Goal: Task Accomplishment & Management: Manage account settings

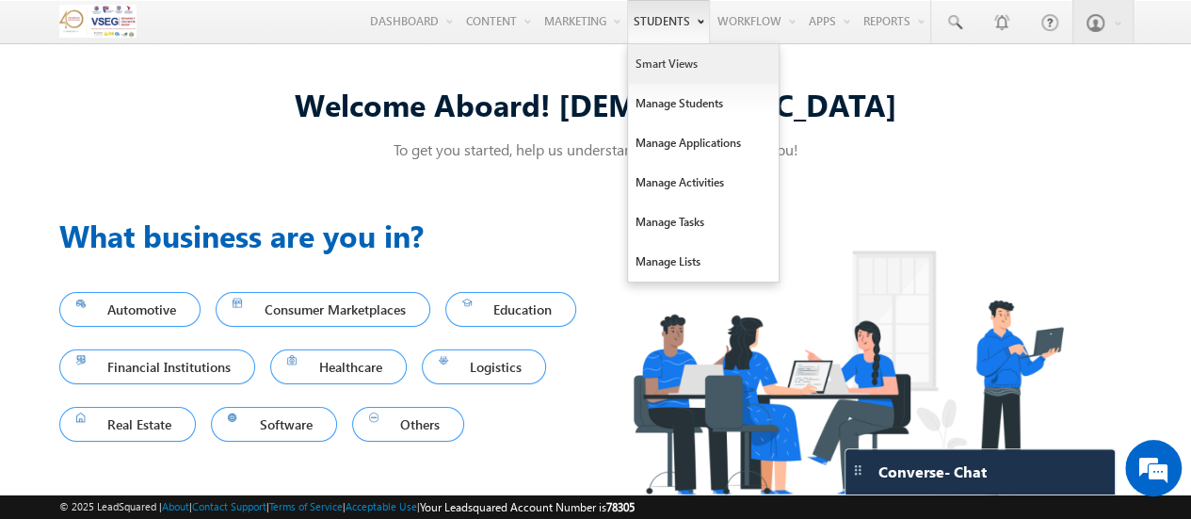
click at [661, 68] on link "Smart Views" at bounding box center [703, 64] width 151 height 40
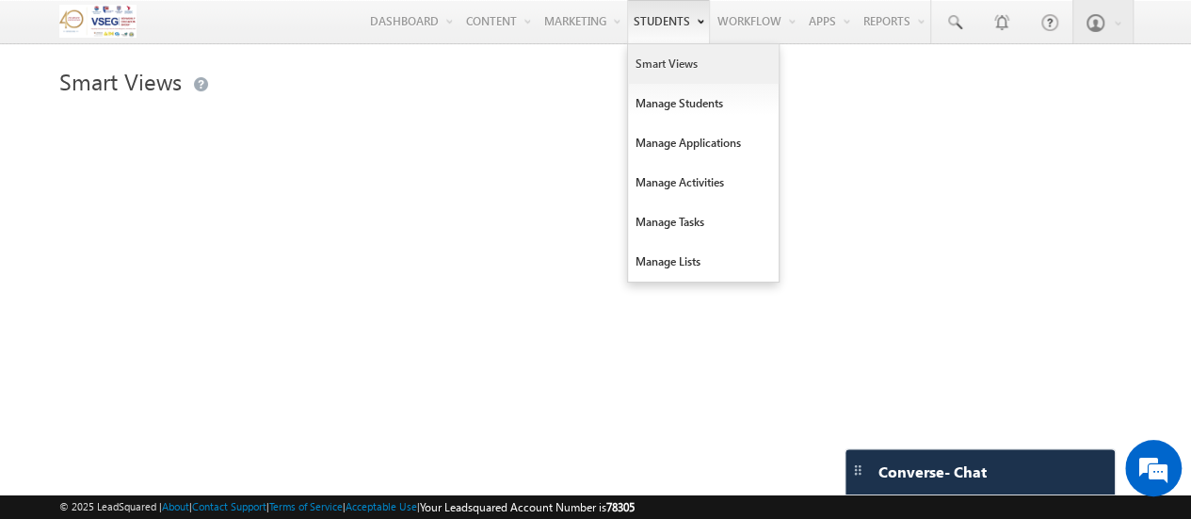
click at [717, 69] on link "Smart Views" at bounding box center [703, 64] width 151 height 40
click at [631, 69] on link "Smart Views" at bounding box center [703, 64] width 151 height 40
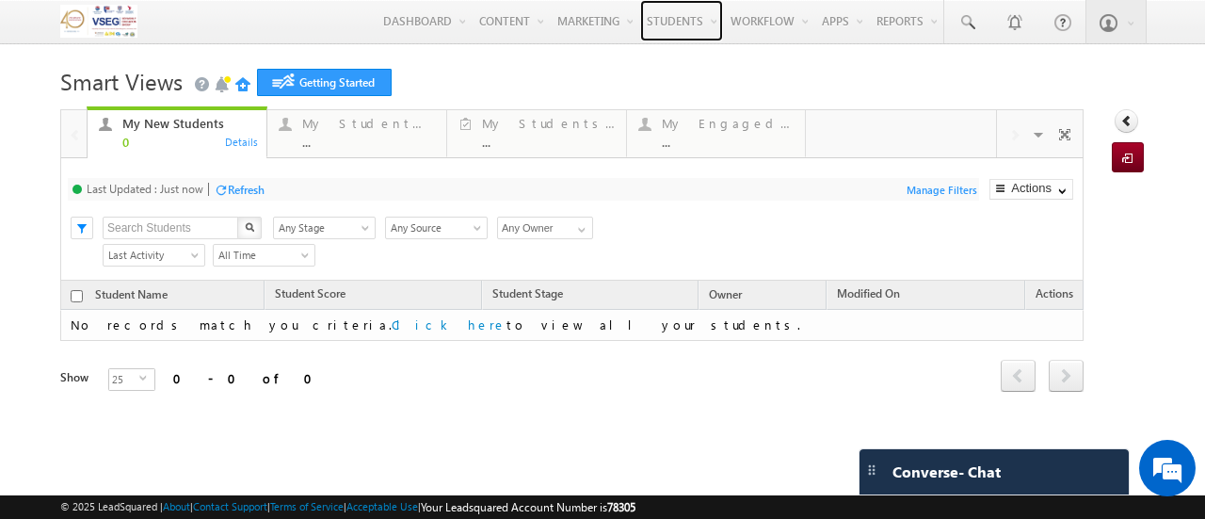
click at [655, 39] on link "Students" at bounding box center [681, 20] width 83 height 41
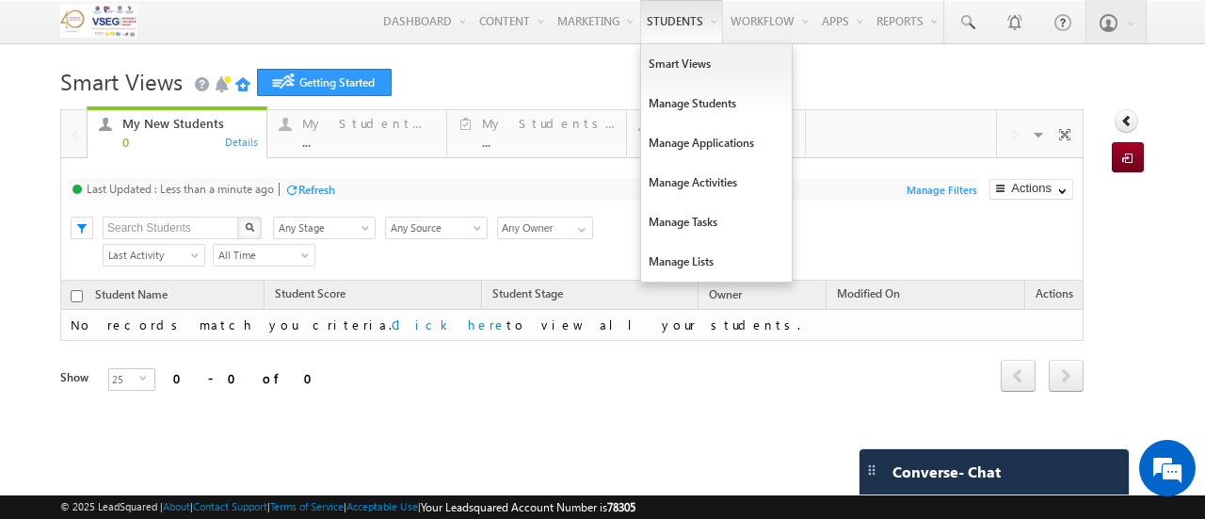
click at [596, 200] on div "Last Updated : Less than a minute ago Refresh Refreshing..." at bounding box center [523, 189] width 911 height 23
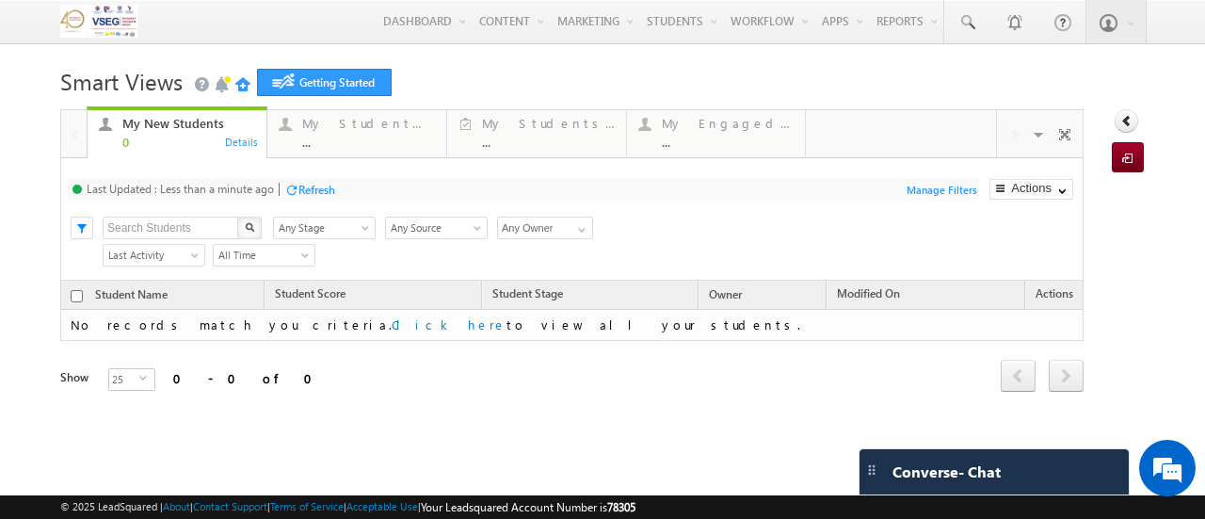
click at [304, 194] on div "Refresh" at bounding box center [316, 190] width 37 height 14
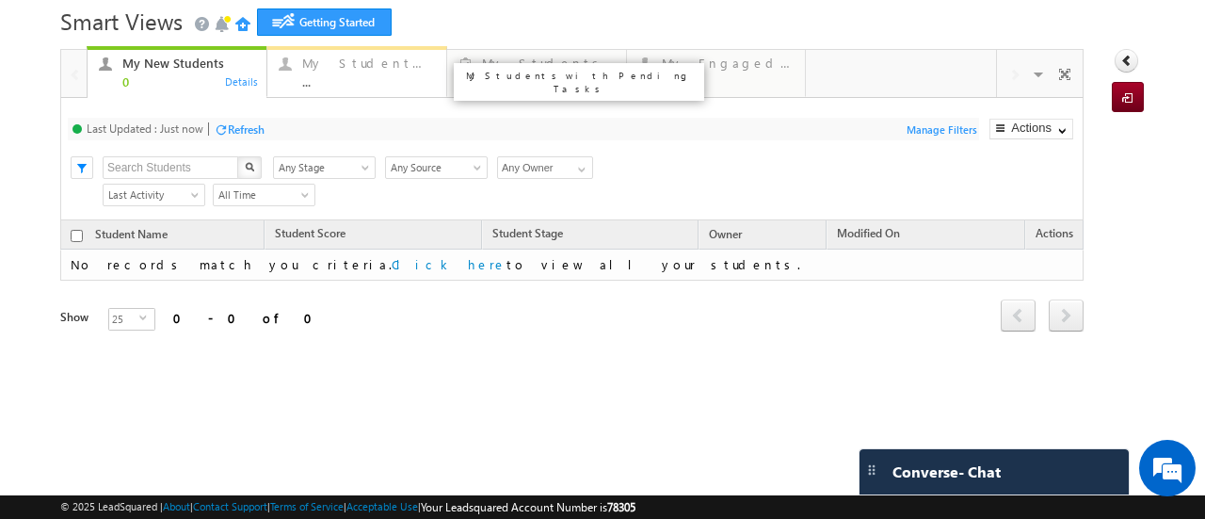
click at [407, 74] on div "..." at bounding box center [369, 81] width 134 height 14
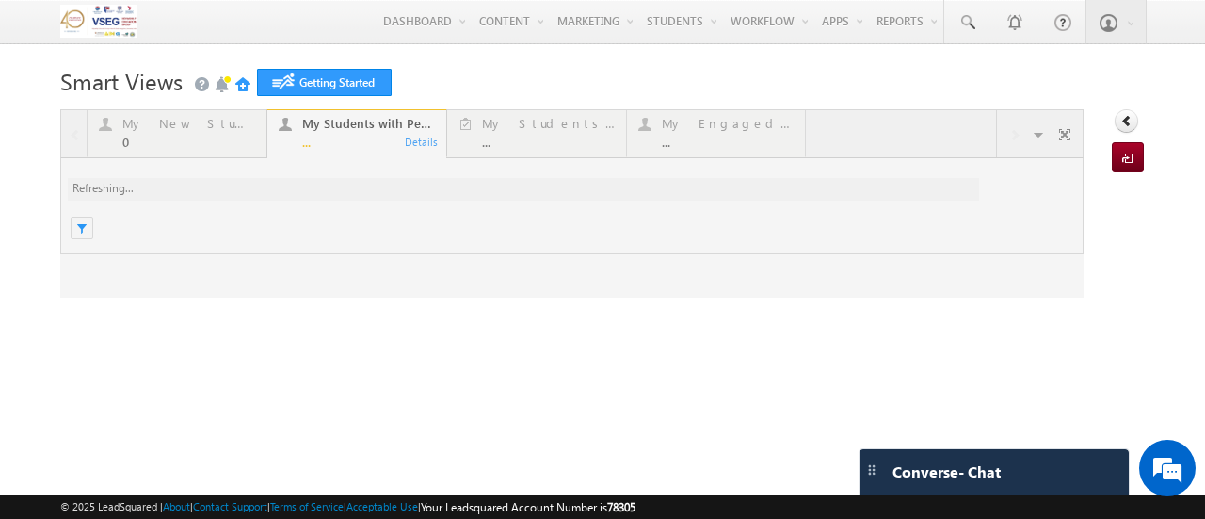
scroll to position [0, 0]
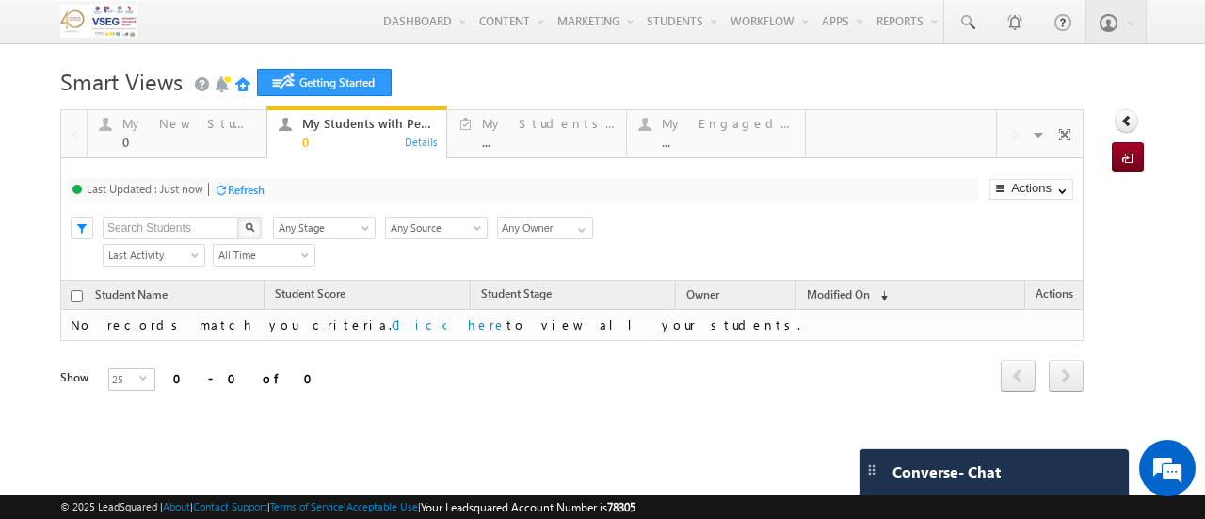
click at [466, 74] on h1 "Smart Views Getting Started" at bounding box center [602, 79] width 1085 height 37
click at [510, 124] on div "My Students with Overdue Tasks" at bounding box center [549, 123] width 134 height 15
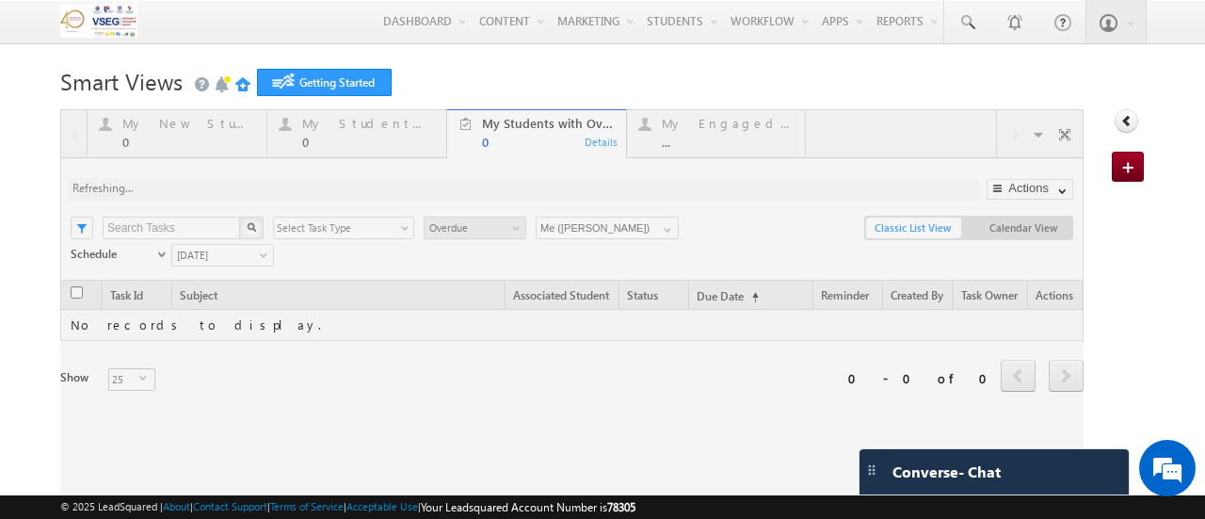
click at [378, 138] on div at bounding box center [571, 373] width 1023 height 529
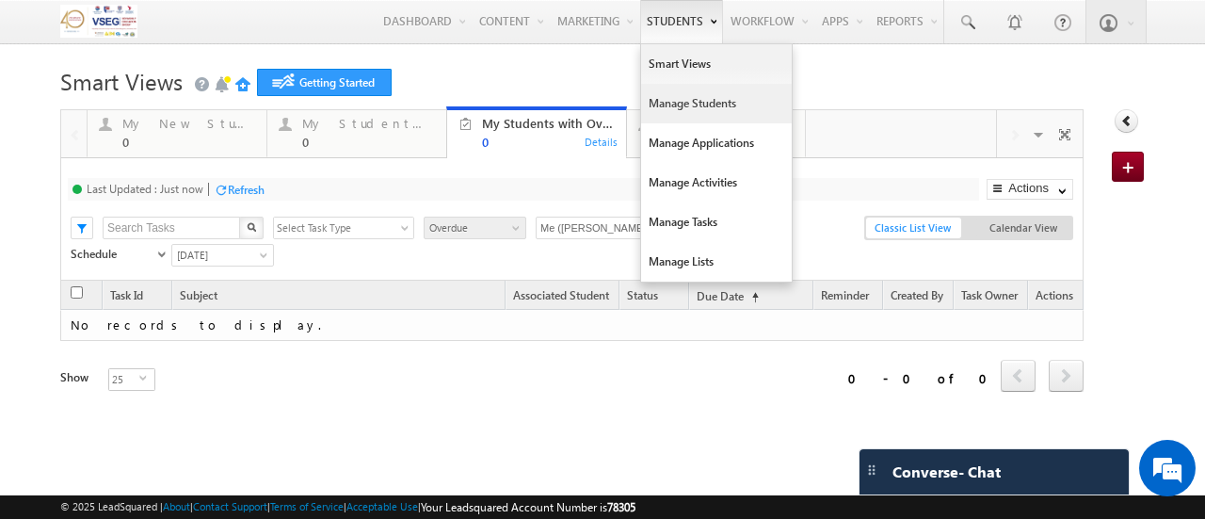
click at [674, 101] on link "Manage Students" at bounding box center [716, 104] width 151 height 40
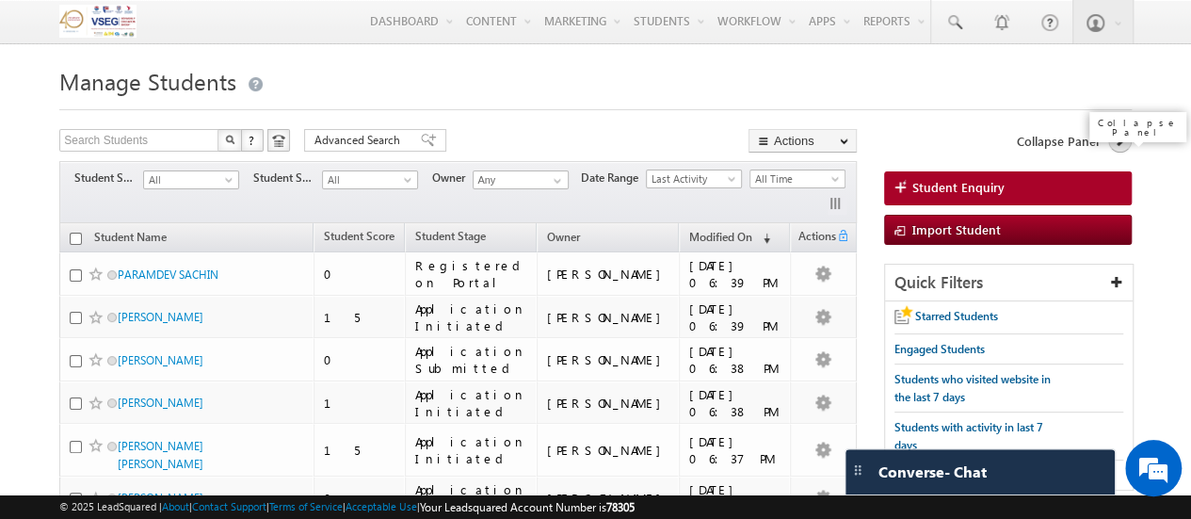
click at [1117, 141] on icon at bounding box center [1119, 140] width 13 height 13
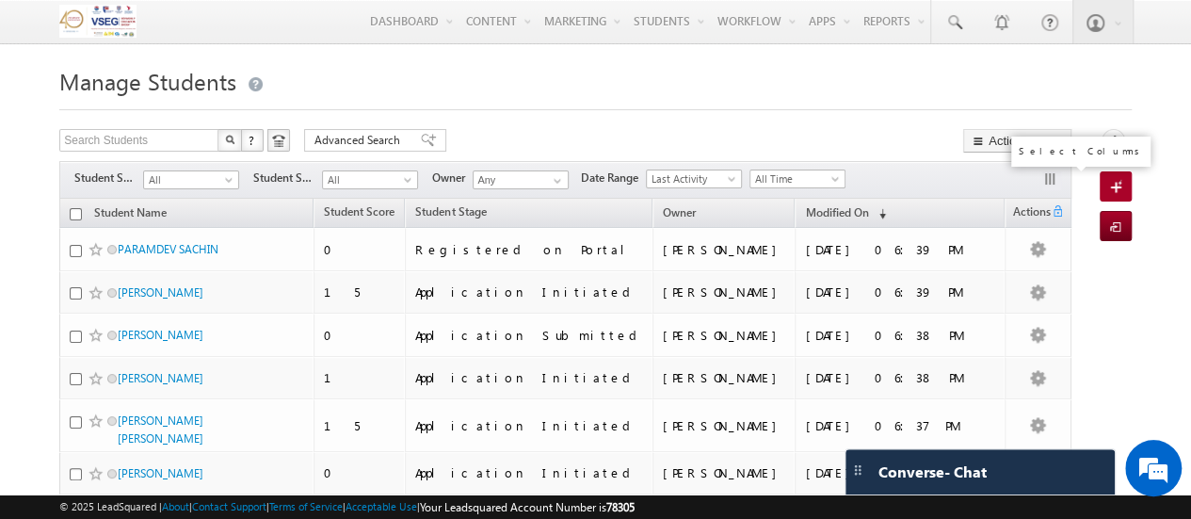
click at [1044, 185] on button "button" at bounding box center [1051, 180] width 19 height 19
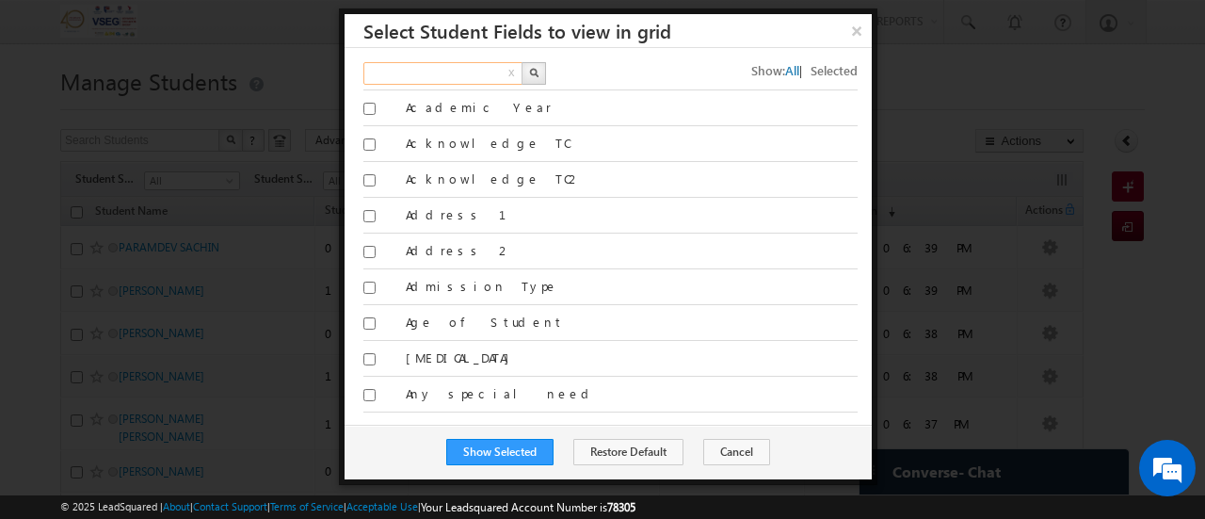
click at [472, 75] on input "text" at bounding box center [443, 73] width 161 height 23
type input "source medium"
click at [539, 72] on button "button" at bounding box center [534, 73] width 24 height 23
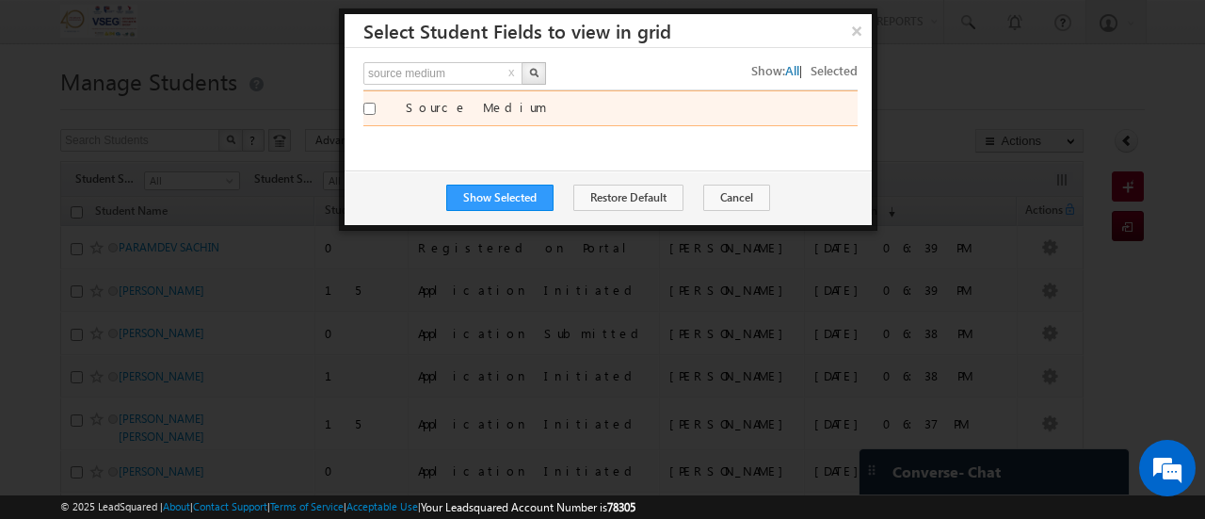
click at [365, 110] on input "Source Medium" at bounding box center [369, 109] width 12 height 12
checkbox input "true"
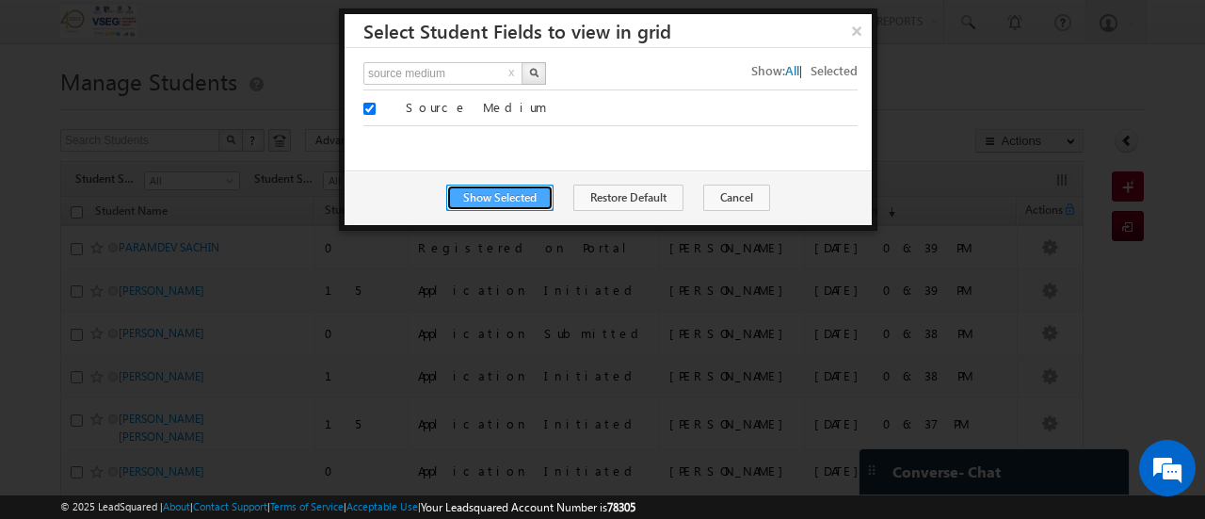
click at [516, 198] on button "Show Selected" at bounding box center [499, 198] width 107 height 26
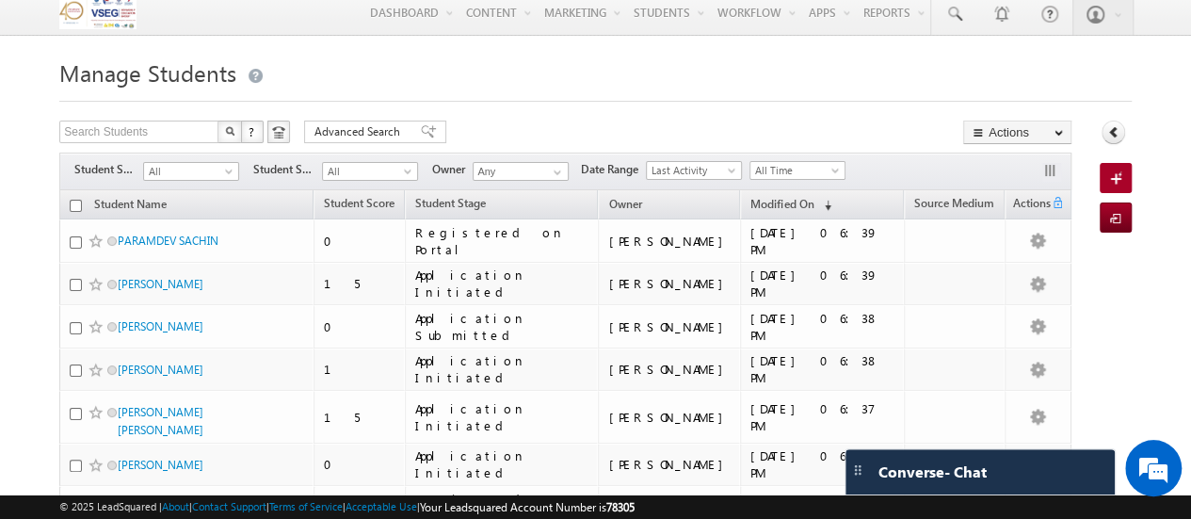
scroll to position [8, 0]
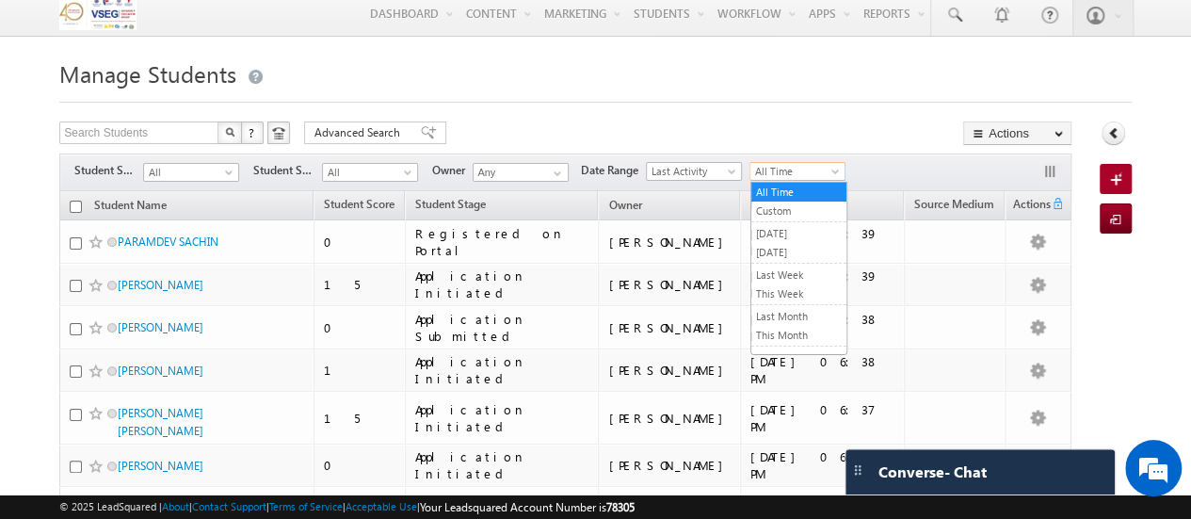
click at [828, 175] on span "All Time" at bounding box center [794, 171] width 89 height 17
click at [788, 248] on link "Today" at bounding box center [798, 252] width 95 height 17
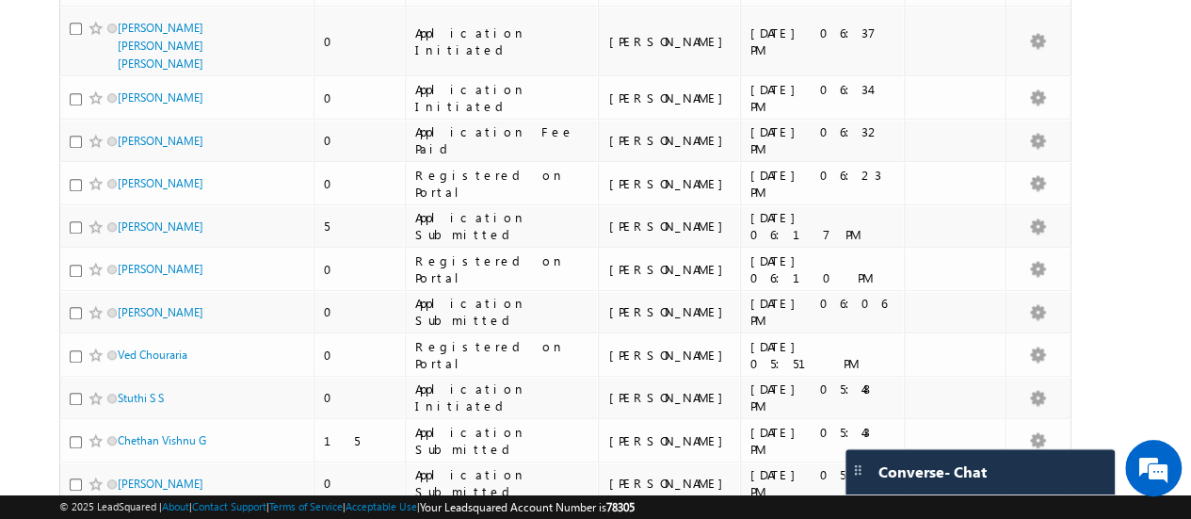
scroll to position [929, 0]
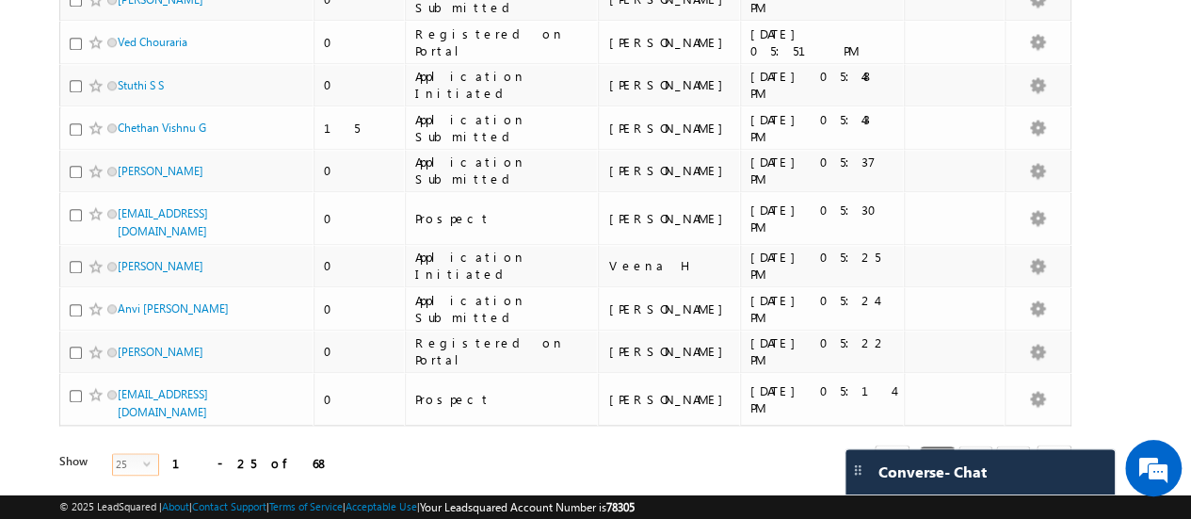
click at [143, 458] on span "select" at bounding box center [150, 462] width 15 height 8
click at [121, 481] on li "100" at bounding box center [124, 484] width 45 height 19
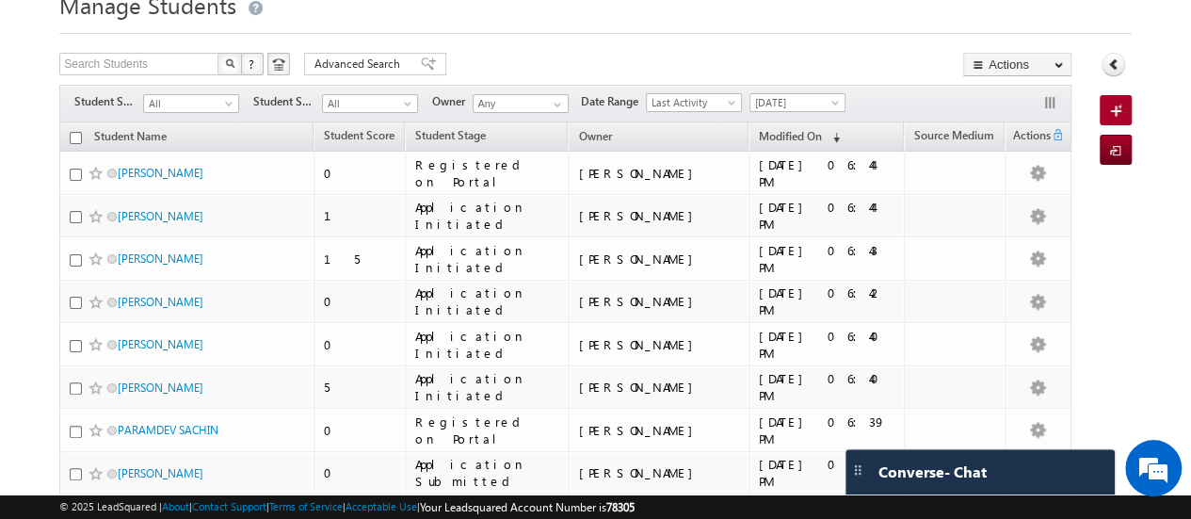
scroll to position [0, 0]
